Goal: Navigation & Orientation: Find specific page/section

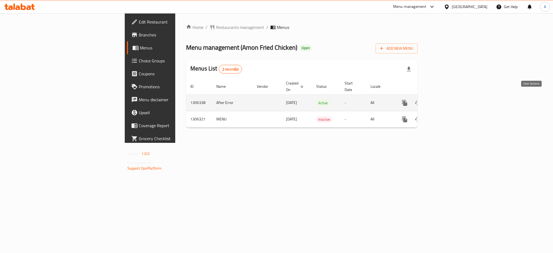
click at [447, 100] on icon "enhanced table" at bounding box center [444, 103] width 6 height 6
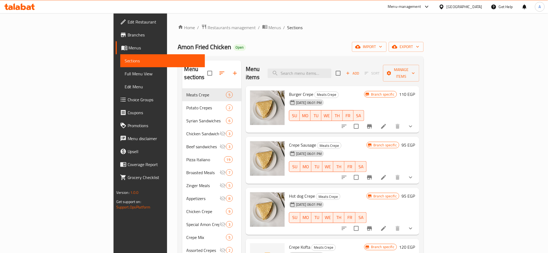
click at [444, 6] on icon at bounding box center [441, 7] width 6 height 6
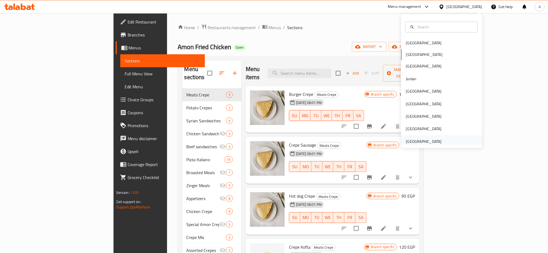
click at [429, 139] on div "[GEOGRAPHIC_DATA]" at bounding box center [424, 142] width 36 height 6
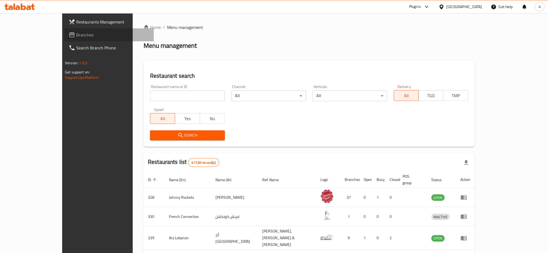
click at [76, 36] on span "Branches" at bounding box center [112, 35] width 73 height 6
